Goal: Task Accomplishment & Management: Manage account settings

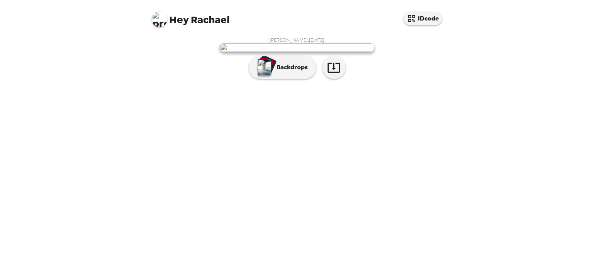
scroll to position [9, 0]
click at [306, 79] on button "Backdrops" at bounding box center [283, 67] width 68 height 23
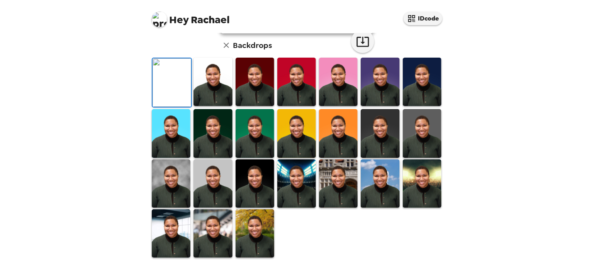
scroll to position [192, 0]
click at [422, 192] on img at bounding box center [422, 183] width 39 height 48
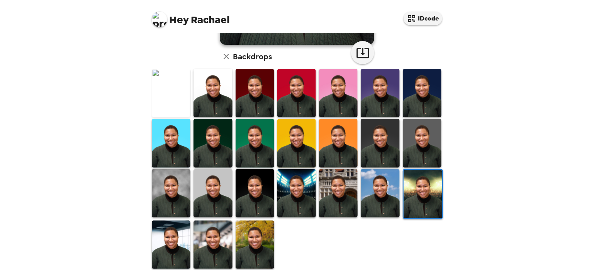
click at [256, 201] on img at bounding box center [255, 193] width 39 height 48
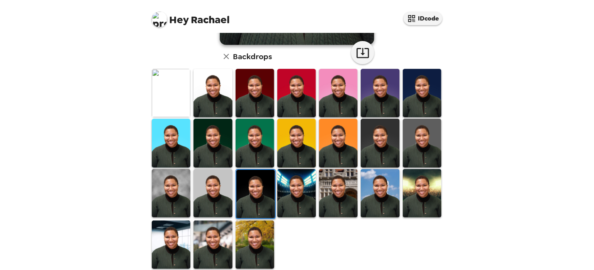
scroll to position [37, 0]
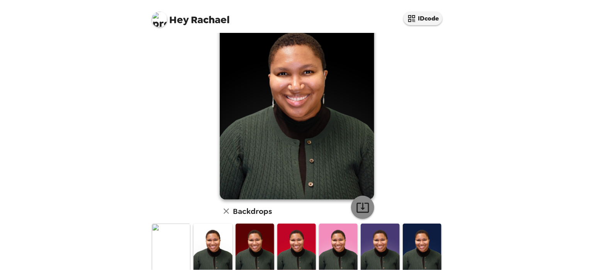
click at [357, 209] on icon "button" at bounding box center [363, 208] width 14 height 14
click at [160, 247] on img at bounding box center [171, 247] width 39 height 48
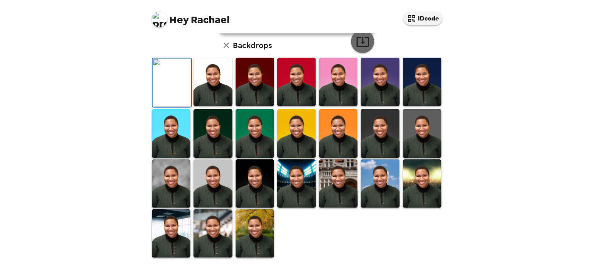
click at [367, 53] on button "button" at bounding box center [362, 41] width 23 height 23
click at [244, 106] on img at bounding box center [255, 82] width 39 height 48
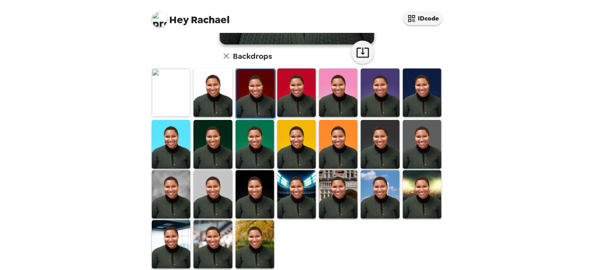
scroll to position [193, 0]
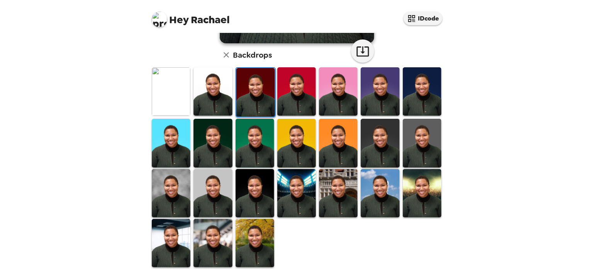
click at [173, 205] on img at bounding box center [171, 193] width 39 height 48
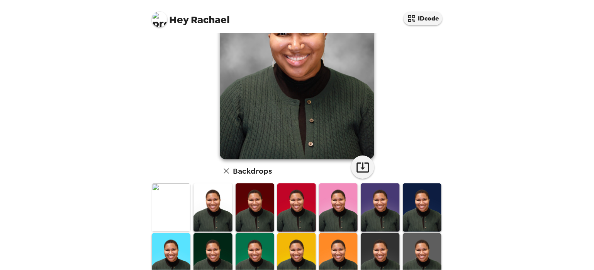
scroll to position [0, 0]
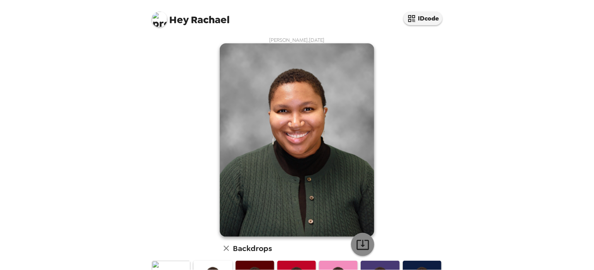
click at [358, 238] on icon "button" at bounding box center [363, 245] width 14 height 14
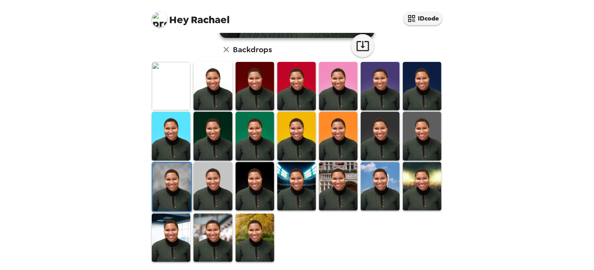
click at [223, 135] on img at bounding box center [213, 136] width 39 height 48
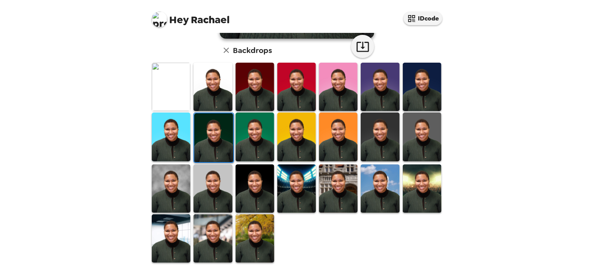
scroll to position [199, 0]
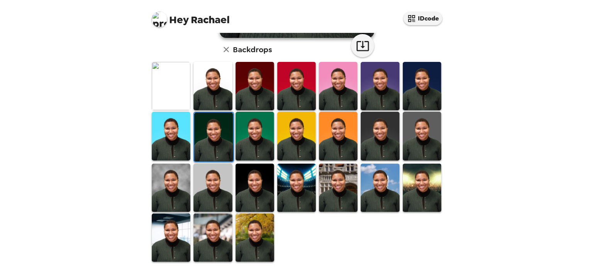
click at [172, 229] on img at bounding box center [171, 237] width 39 height 48
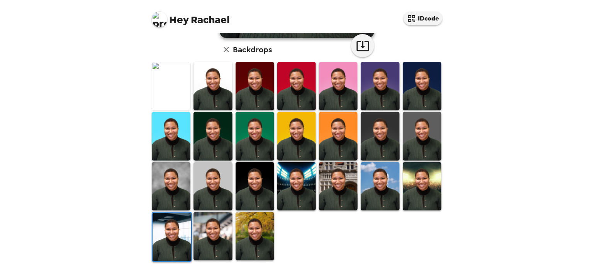
click at [213, 227] on img at bounding box center [213, 236] width 39 height 48
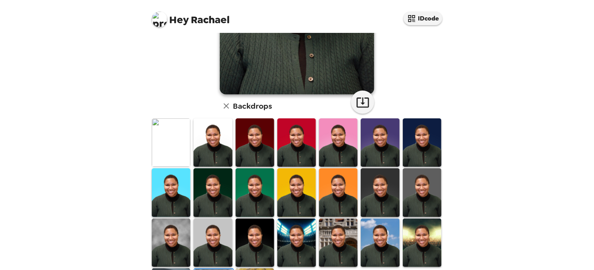
scroll to position [155, 0]
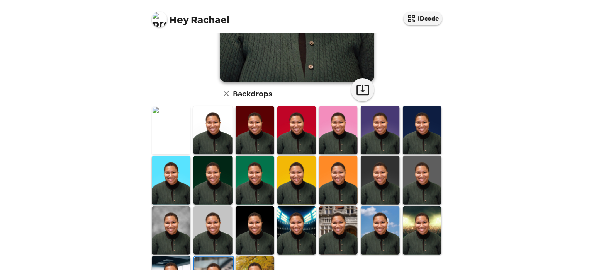
click at [158, 134] on img at bounding box center [171, 130] width 39 height 48
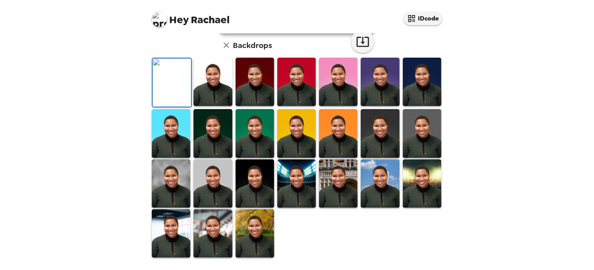
scroll to position [122, 0]
click at [225, 106] on img at bounding box center [213, 82] width 39 height 48
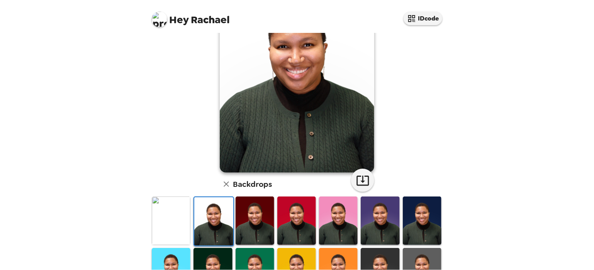
scroll to position [0, 0]
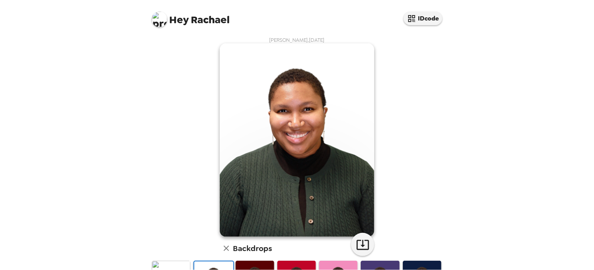
click at [224, 250] on icon "button" at bounding box center [226, 247] width 5 height 5
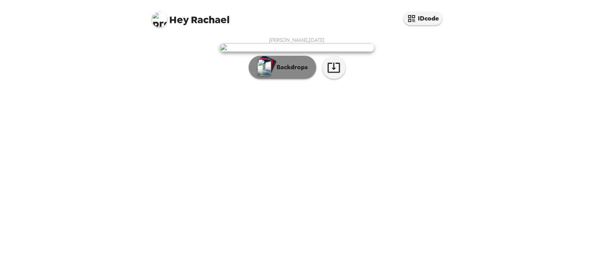
scroll to position [9, 0]
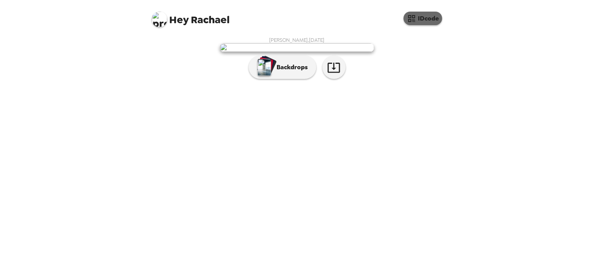
click at [427, 18] on button "IDcode" at bounding box center [423, 19] width 39 height 14
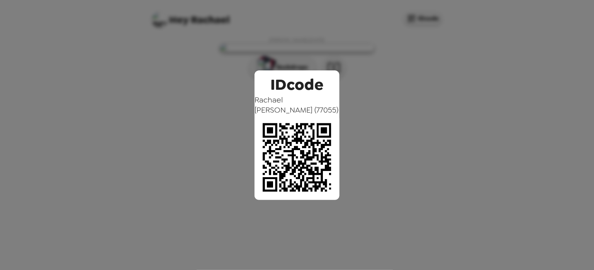
click at [339, 75] on div "IDcode [PERSON_NAME] ( 77055 )" at bounding box center [297, 135] width 594 height 270
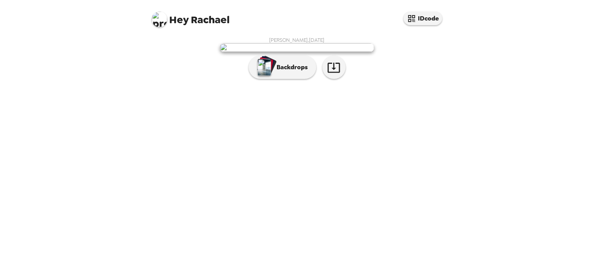
click at [162, 18] on img at bounding box center [159, 19] width 15 height 15
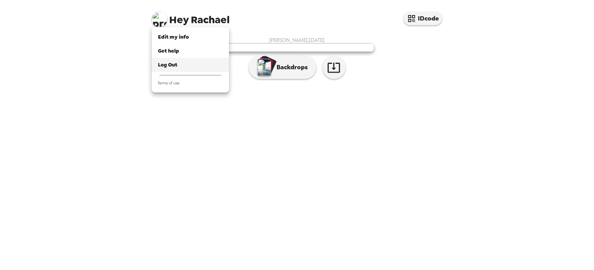
click at [171, 69] on li "Log Out" at bounding box center [190, 65] width 77 height 14
